Goal: Transaction & Acquisition: Purchase product/service

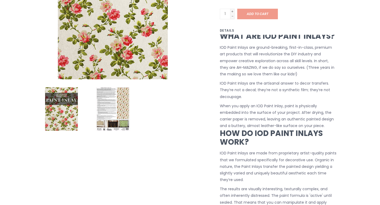
scroll to position [190, 0]
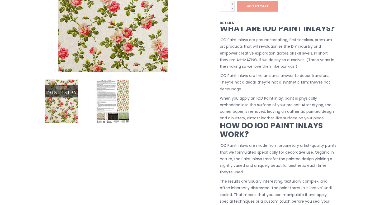
click at [121, 91] on img at bounding box center [113, 102] width 44 height 44
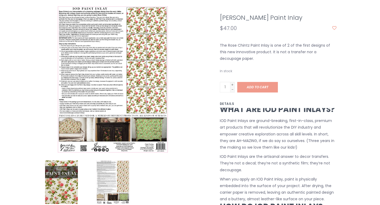
scroll to position [0, 0]
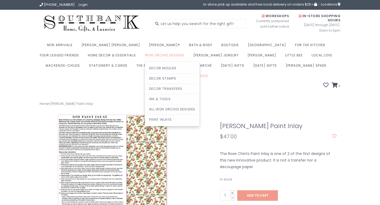
click at [145, 54] on link "Iron Orchid Designs" at bounding box center [166, 57] width 42 height 10
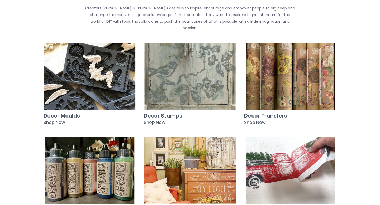
scroll to position [225, 0]
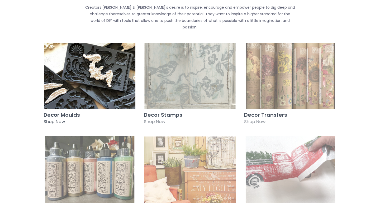
click at [63, 52] on img at bounding box center [90, 76] width 92 height 67
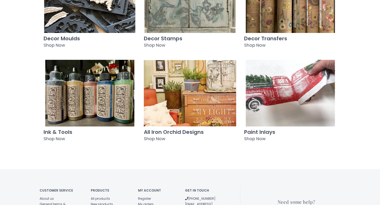
scroll to position [304, 0]
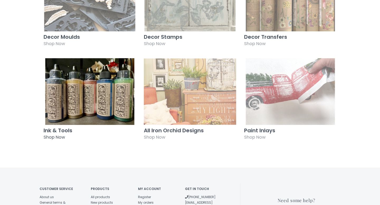
click at [73, 83] on img at bounding box center [90, 91] width 92 height 67
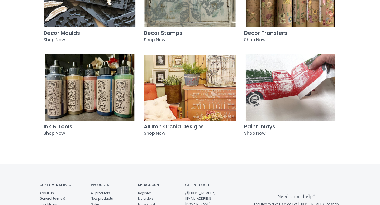
scroll to position [308, 0]
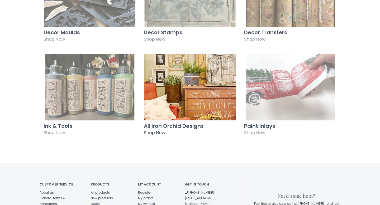
click at [191, 79] on img at bounding box center [190, 87] width 92 height 67
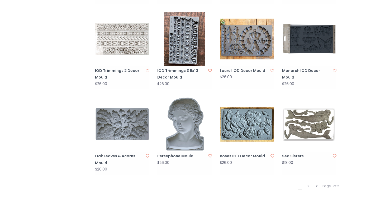
scroll to position [493, 0]
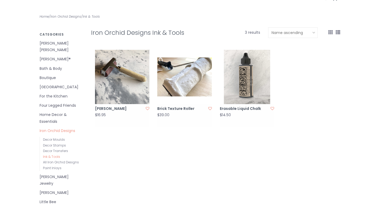
scroll to position [91, 0]
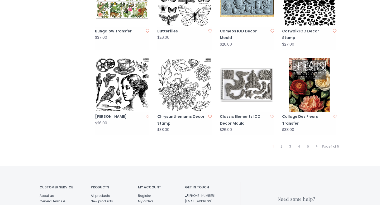
scroll to position [508, 0]
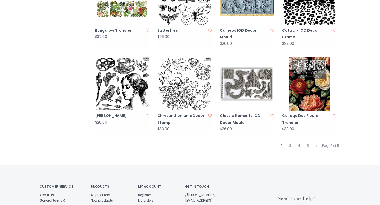
click at [282, 143] on link "2" at bounding box center [281, 146] width 4 height 7
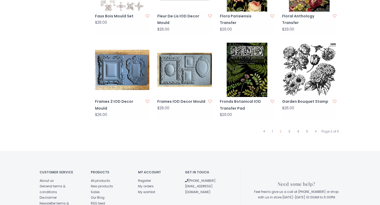
scroll to position [539, 0]
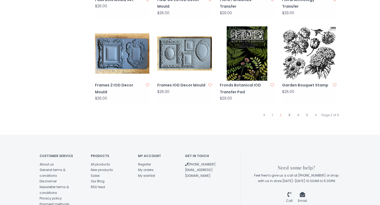
click at [289, 112] on link "3" at bounding box center [289, 115] width 4 height 7
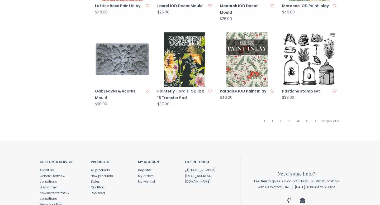
scroll to position [536, 0]
click at [298, 118] on link "4" at bounding box center [298, 121] width 5 height 7
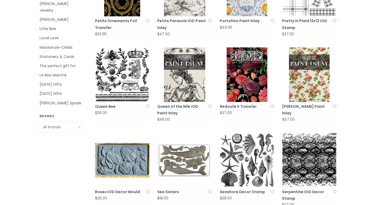
scroll to position [262, 0]
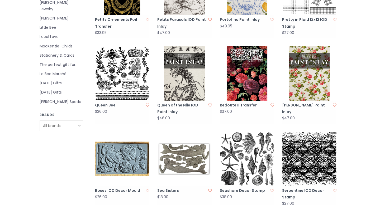
click at [318, 76] on img at bounding box center [309, 73] width 54 height 54
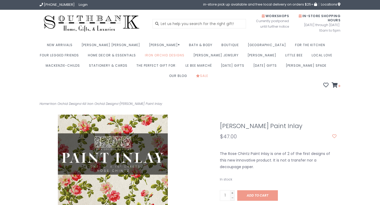
click at [106, 26] on img at bounding box center [92, 24] width 104 height 20
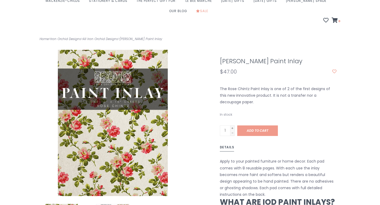
scroll to position [73, 0]
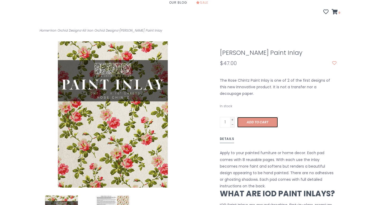
click at [265, 120] on span "Add to cart" at bounding box center [258, 122] width 22 height 4
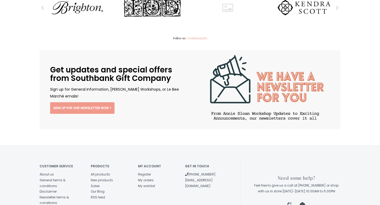
scroll to position [818, 0]
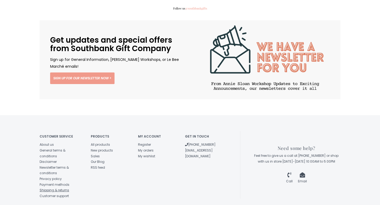
click at [45, 188] on link "Shipping & returns" at bounding box center [55, 190] width 30 height 4
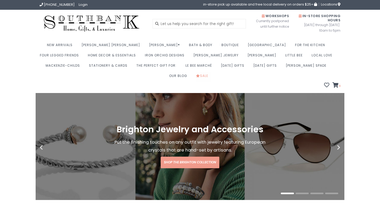
click at [200, 74] on icon at bounding box center [198, 75] width 4 height 3
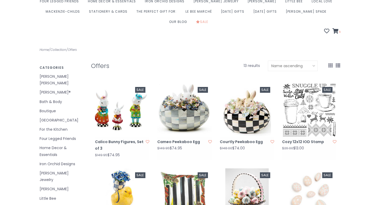
scroll to position [44, 0]
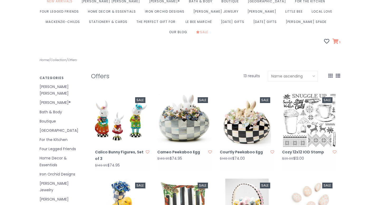
click at [335, 39] on icon at bounding box center [336, 41] width 6 height 5
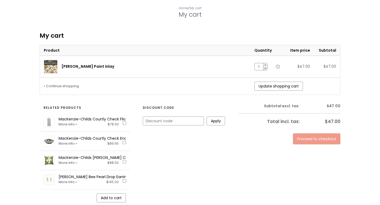
scroll to position [96, 0]
click at [314, 133] on link "Proceed to checkout" at bounding box center [317, 138] width 48 height 11
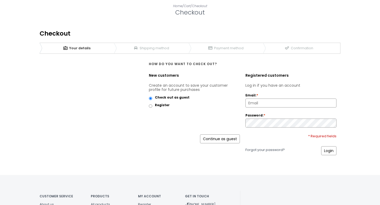
scroll to position [99, 0]
